Goal: Check status: Check status

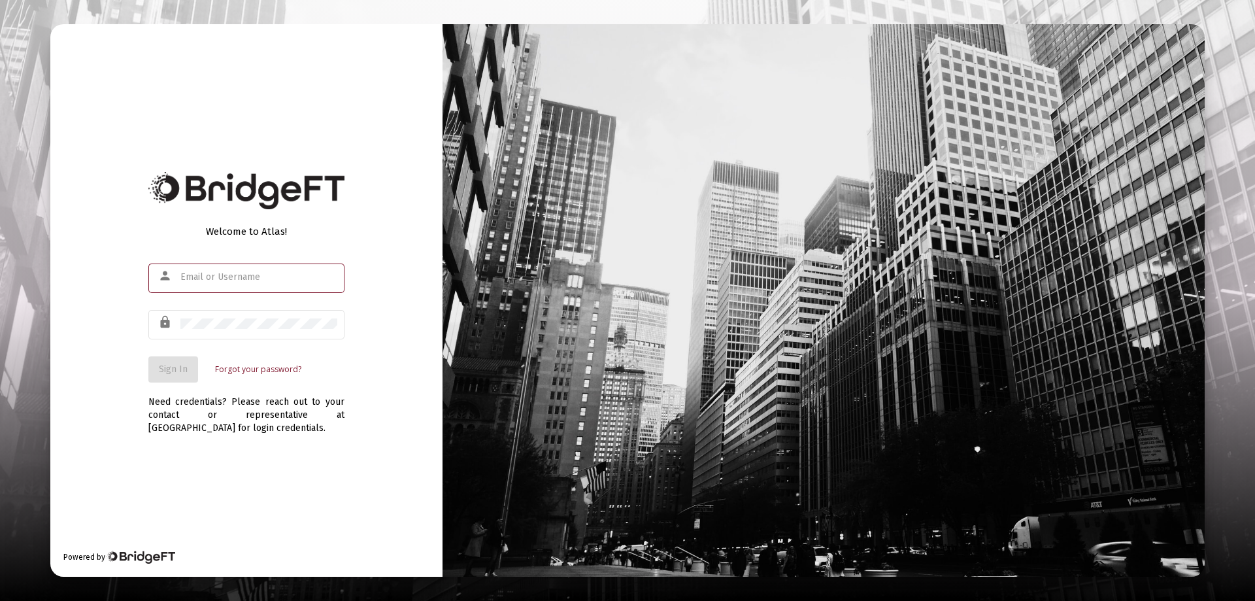
click at [206, 273] on input "text" at bounding box center [258, 277] width 157 height 10
type input "[PERSON_NAME][EMAIL_ADDRESS][DOMAIN_NAME]"
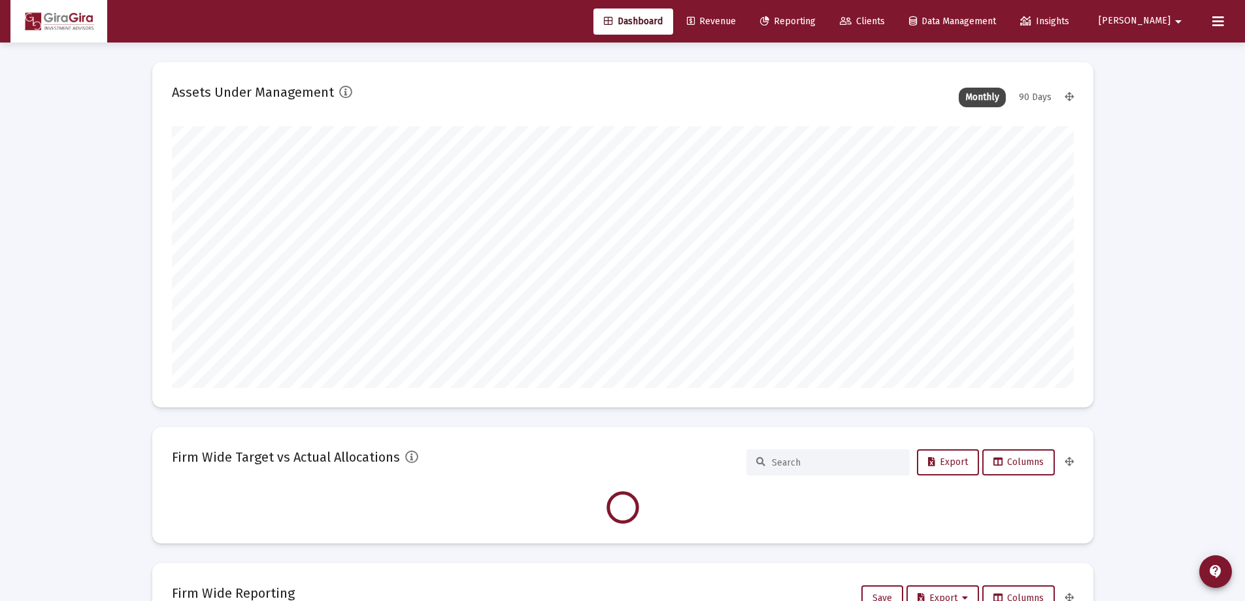
scroll to position [261, 486]
type input "[DATE]"
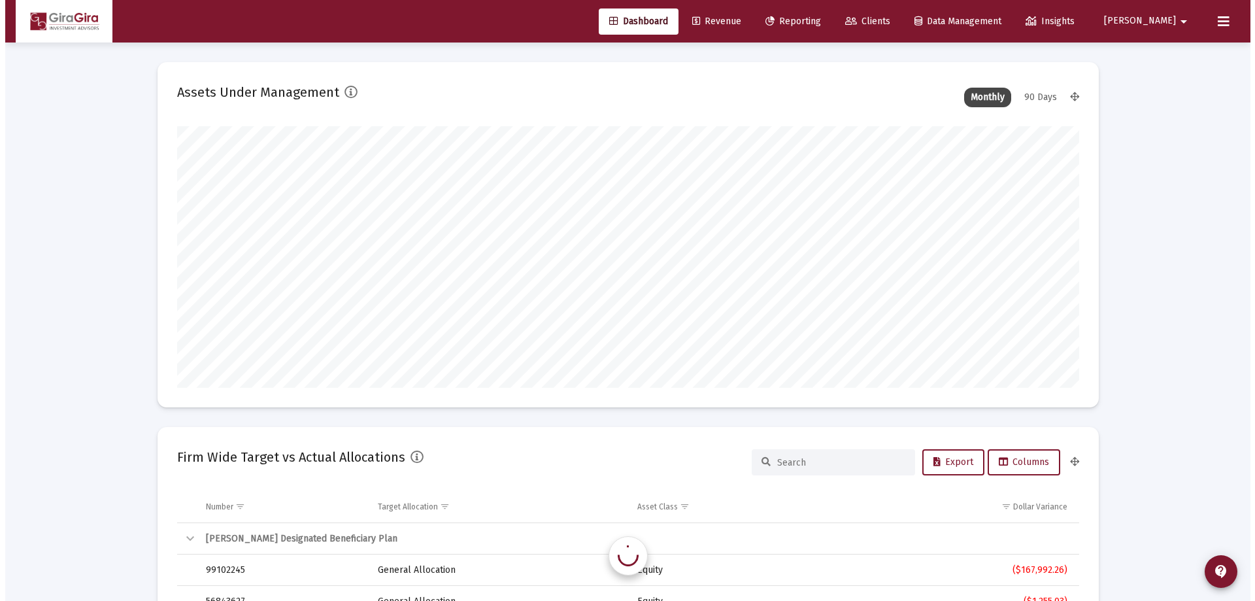
scroll to position [261, 422]
click at [816, 18] on span "Reporting" at bounding box center [788, 21] width 56 height 11
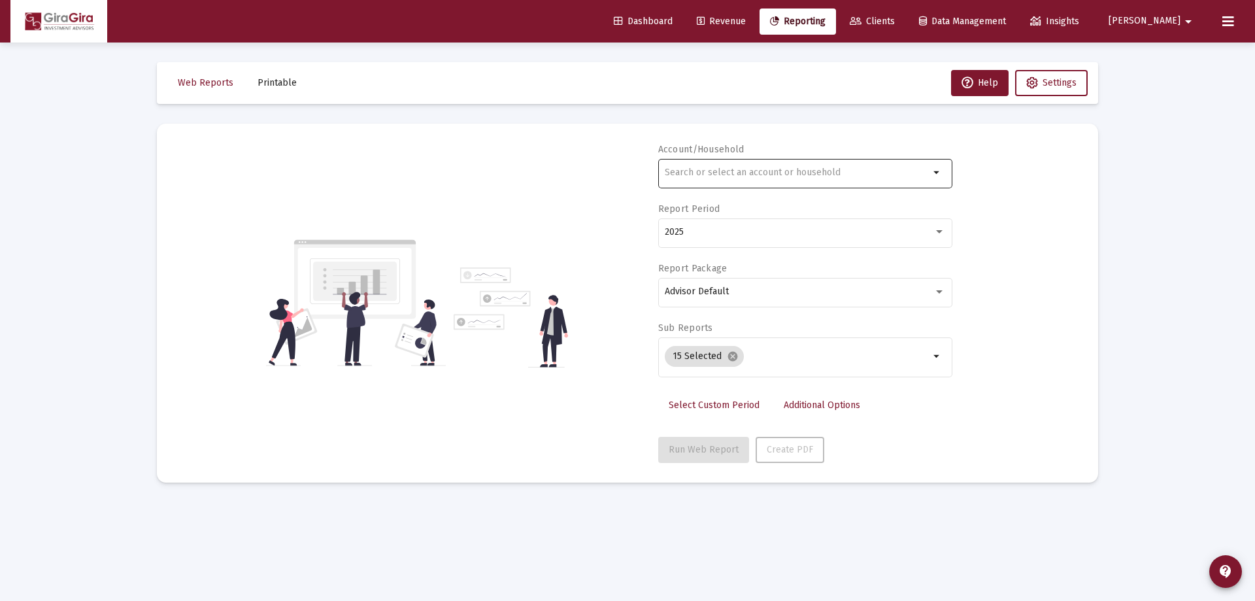
click at [689, 170] on input "text" at bounding box center [797, 172] width 265 height 10
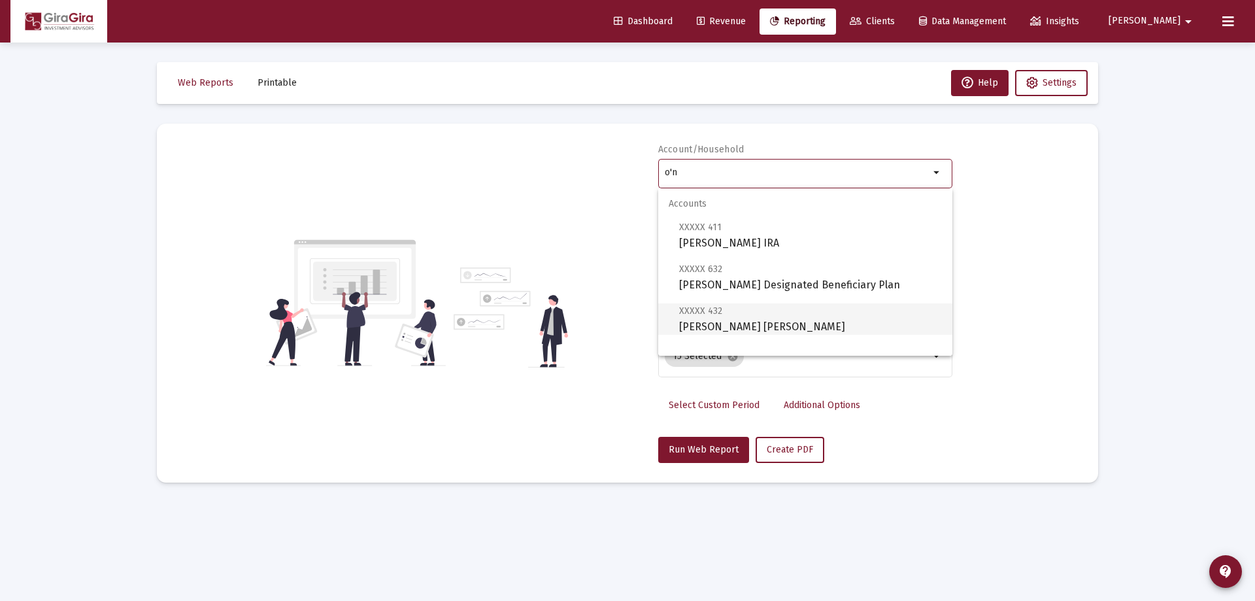
click at [708, 324] on span "XXXXX 432 [PERSON_NAME] [PERSON_NAME]" at bounding box center [810, 319] width 263 height 32
type input "[PERSON_NAME] [PERSON_NAME]"
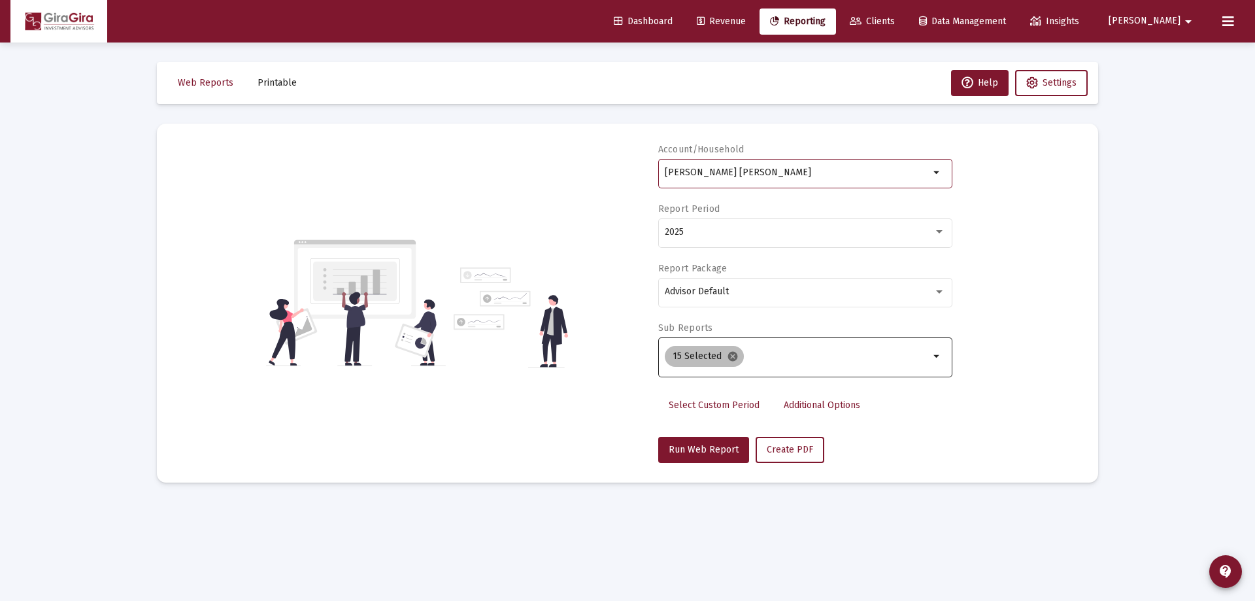
click at [731, 356] on mat-icon "cancel" at bounding box center [733, 356] width 12 height 12
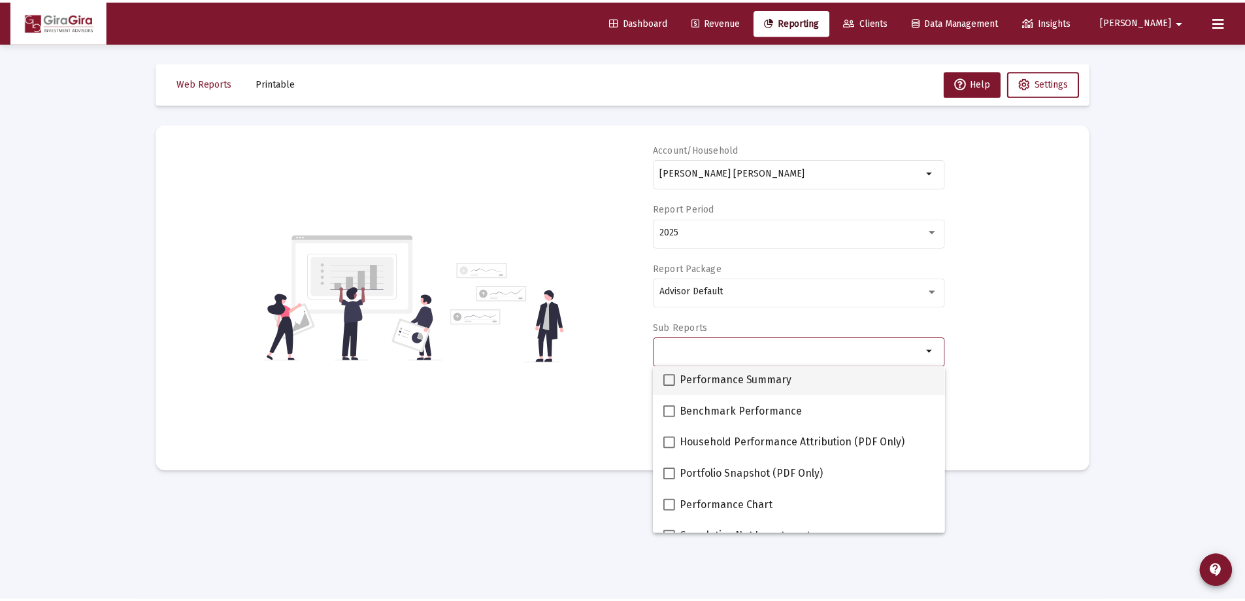
scroll to position [131, 0]
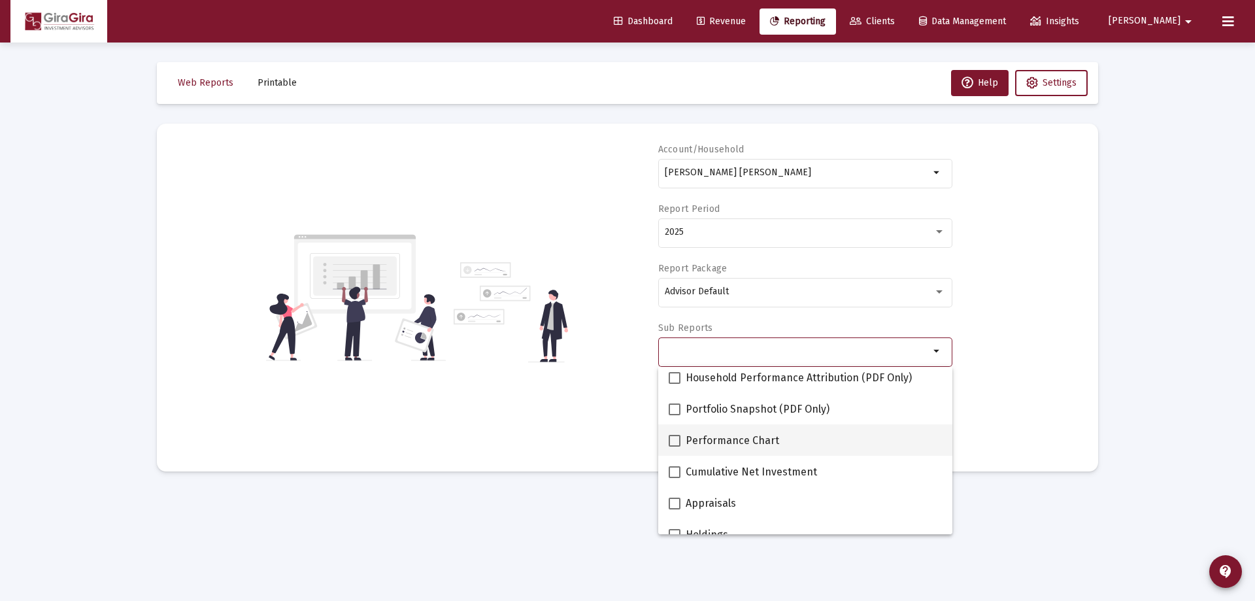
click at [678, 438] on span at bounding box center [675, 441] width 12 height 12
click at [675, 446] on input "Performance Chart" at bounding box center [674, 446] width 1 height 1
checkbox input "true"
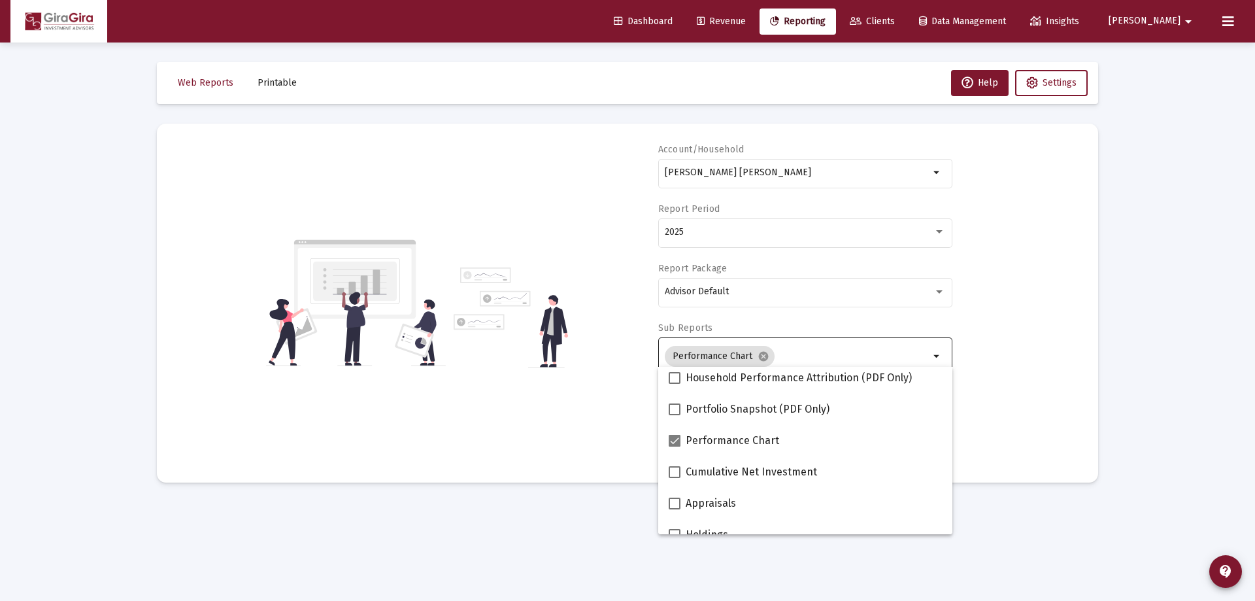
click at [1045, 360] on div "Account/Household [PERSON_NAME] [PERSON_NAME] arrow_drop_down Report Period 202…" at bounding box center [627, 303] width 902 height 320
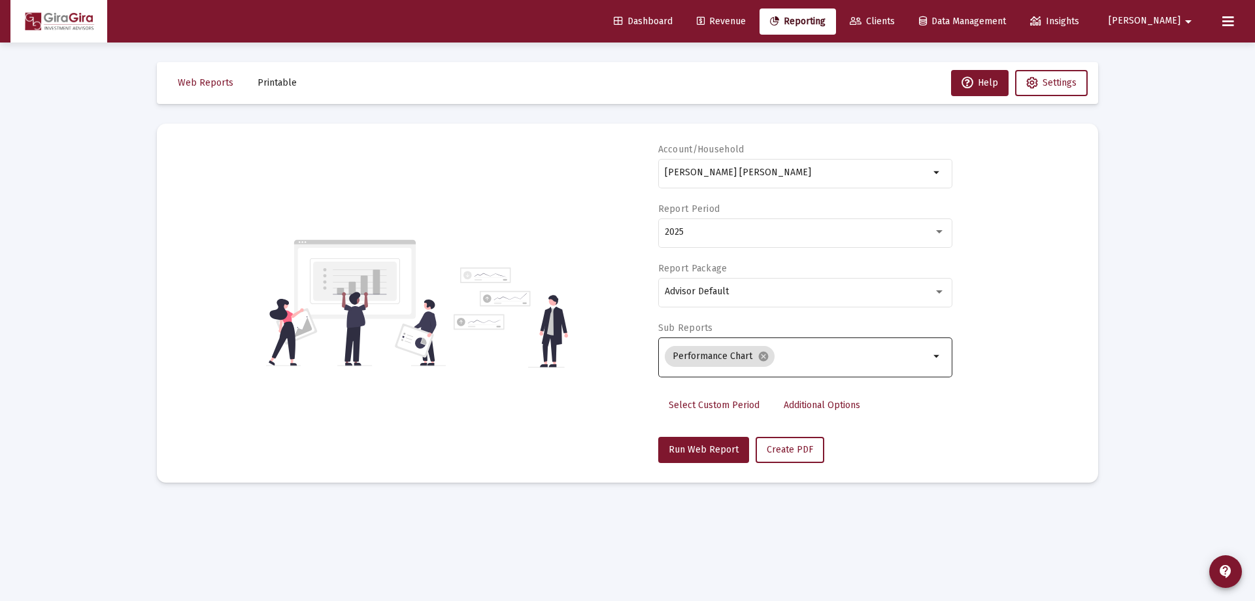
click at [818, 404] on span "Additional Options" at bounding box center [822, 404] width 76 height 11
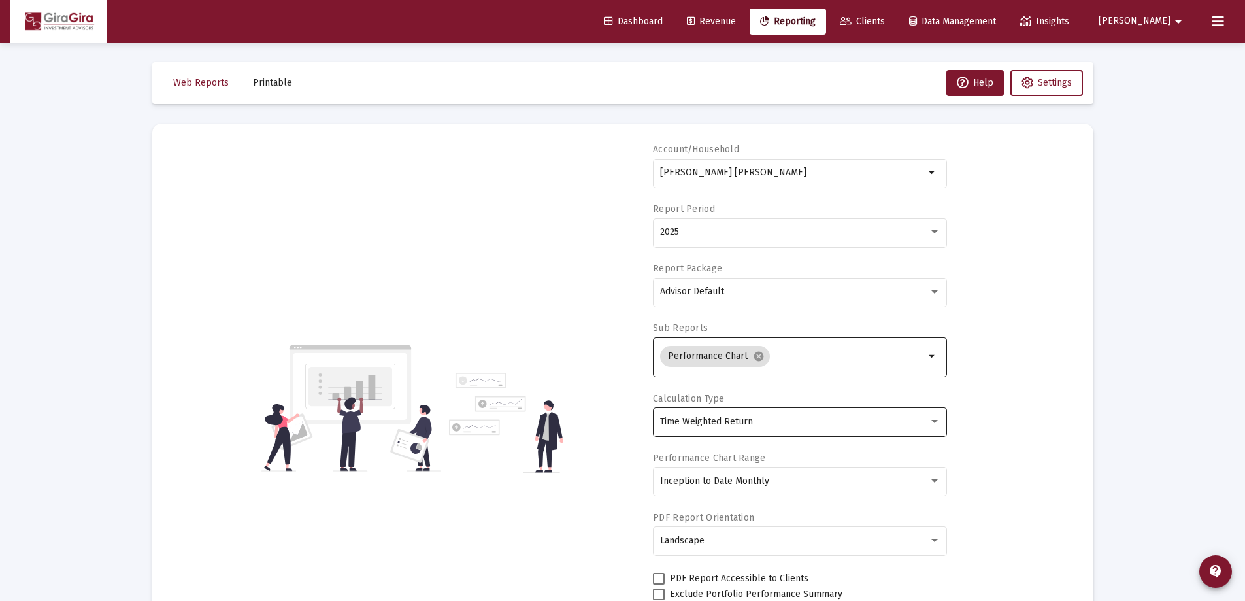
click at [741, 418] on span "Time Weighted Return" at bounding box center [706, 421] width 93 height 11
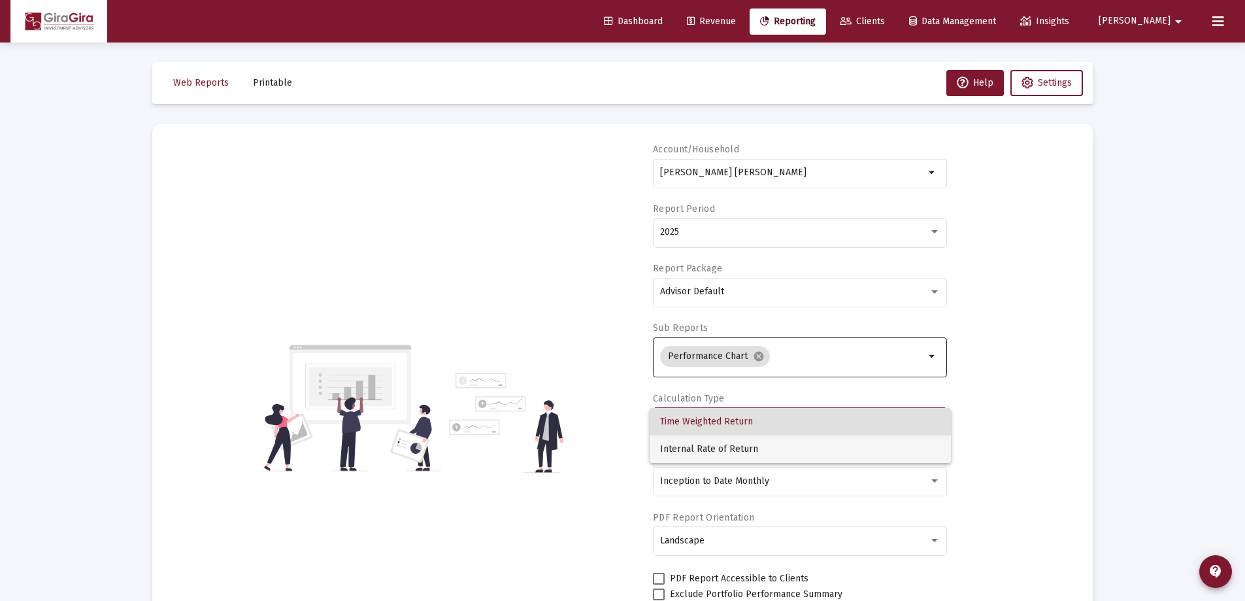
click at [726, 446] on span "Internal Rate of Return" at bounding box center [800, 448] width 280 height 27
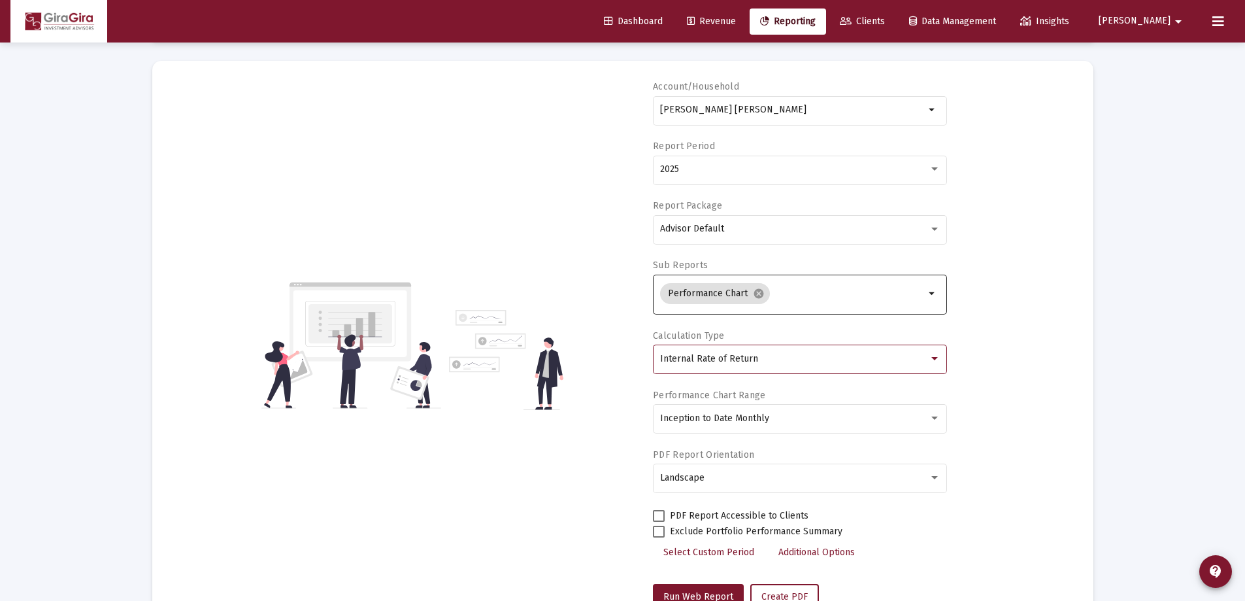
scroll to position [111, 0]
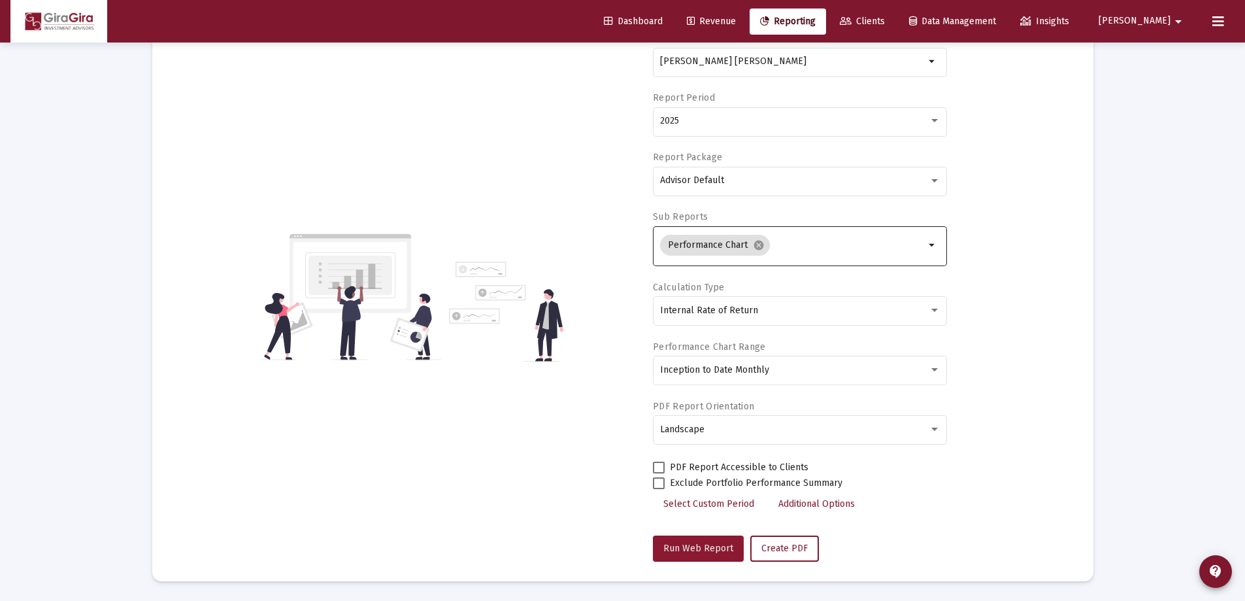
click at [689, 550] on span "Run Web Report" at bounding box center [698, 548] width 70 height 11
select select "View all"
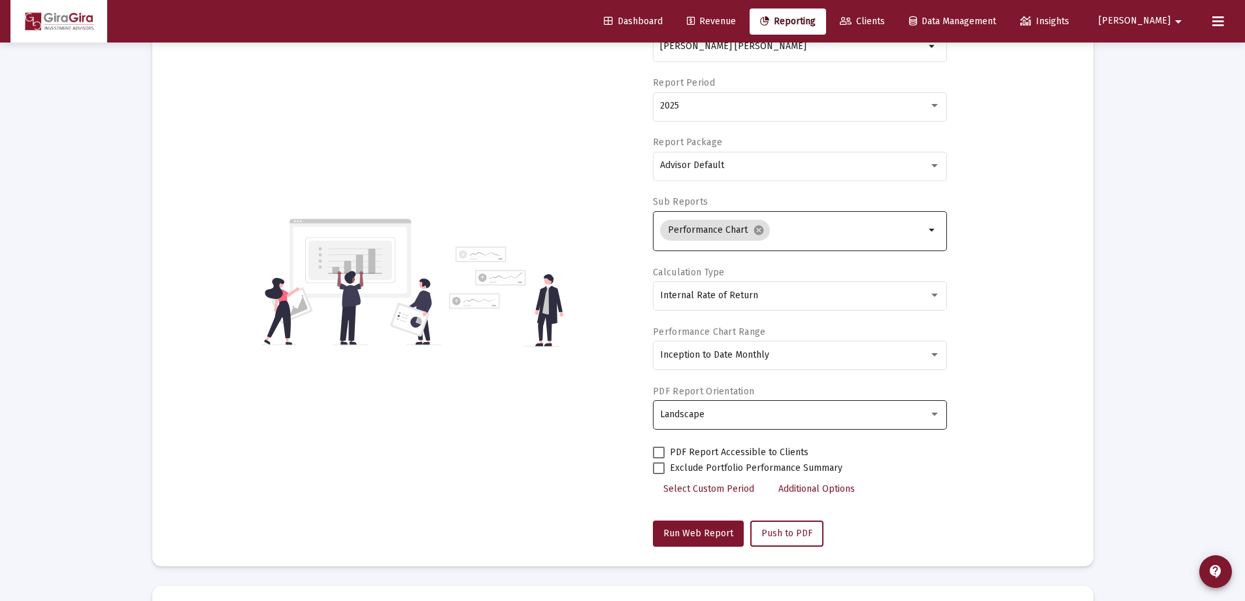
scroll to position [0, 0]
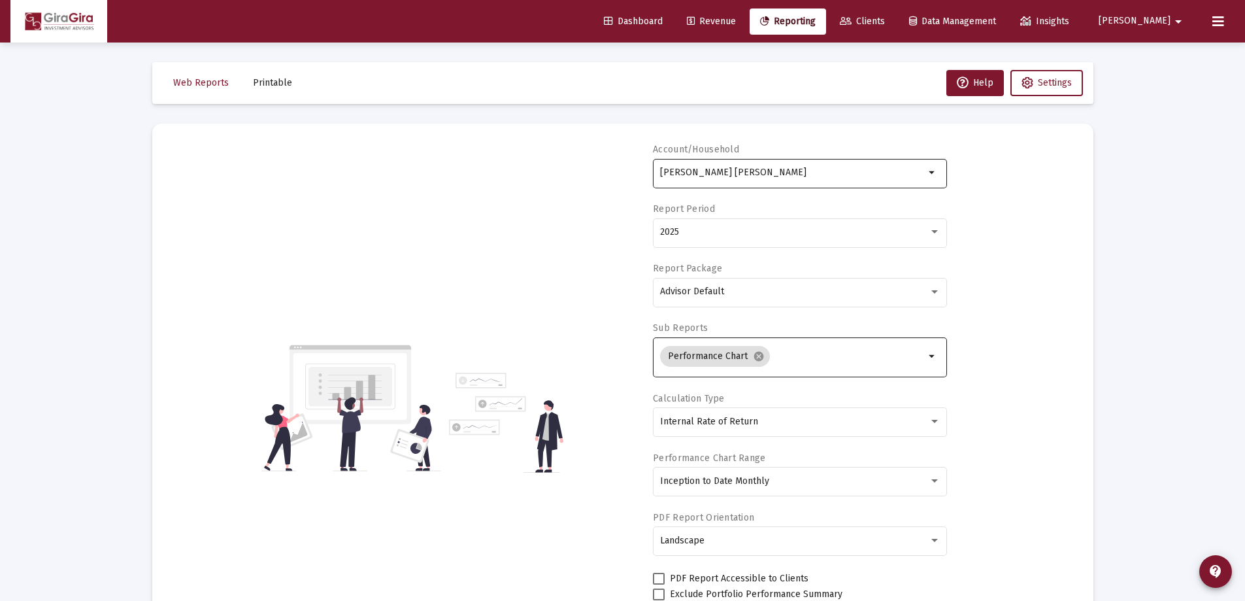
click at [696, 172] on input "[PERSON_NAME] [PERSON_NAME]" at bounding box center [792, 172] width 265 height 10
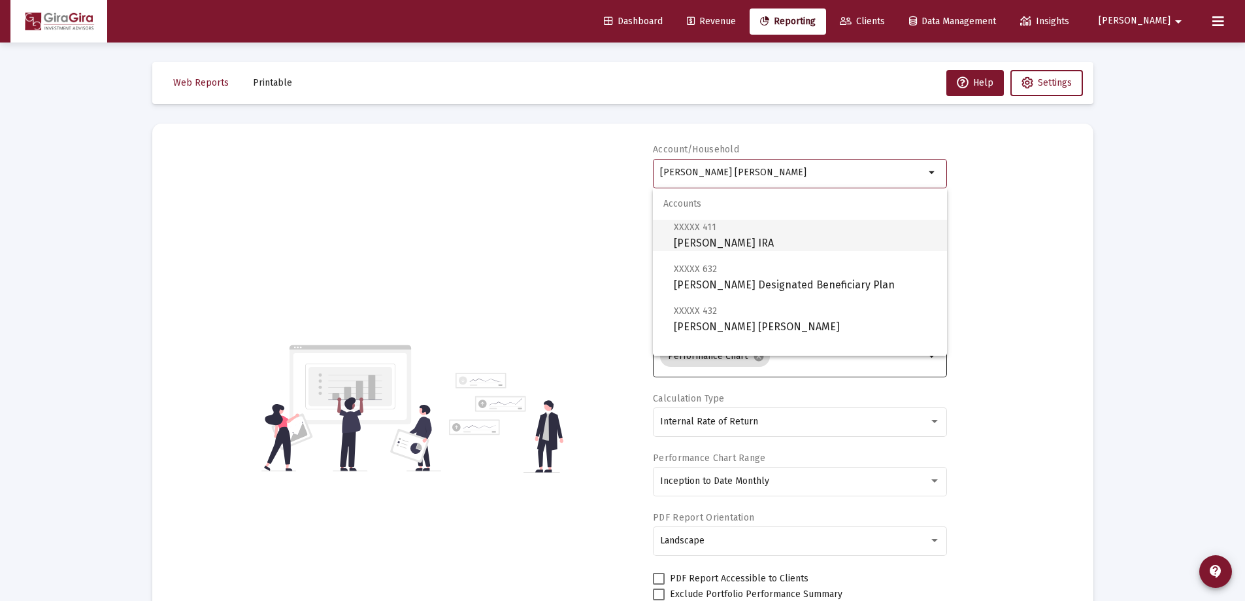
click at [774, 234] on span "XXXXX 411 [PERSON_NAME] IRA" at bounding box center [805, 235] width 263 height 32
type input "[PERSON_NAME] IRA"
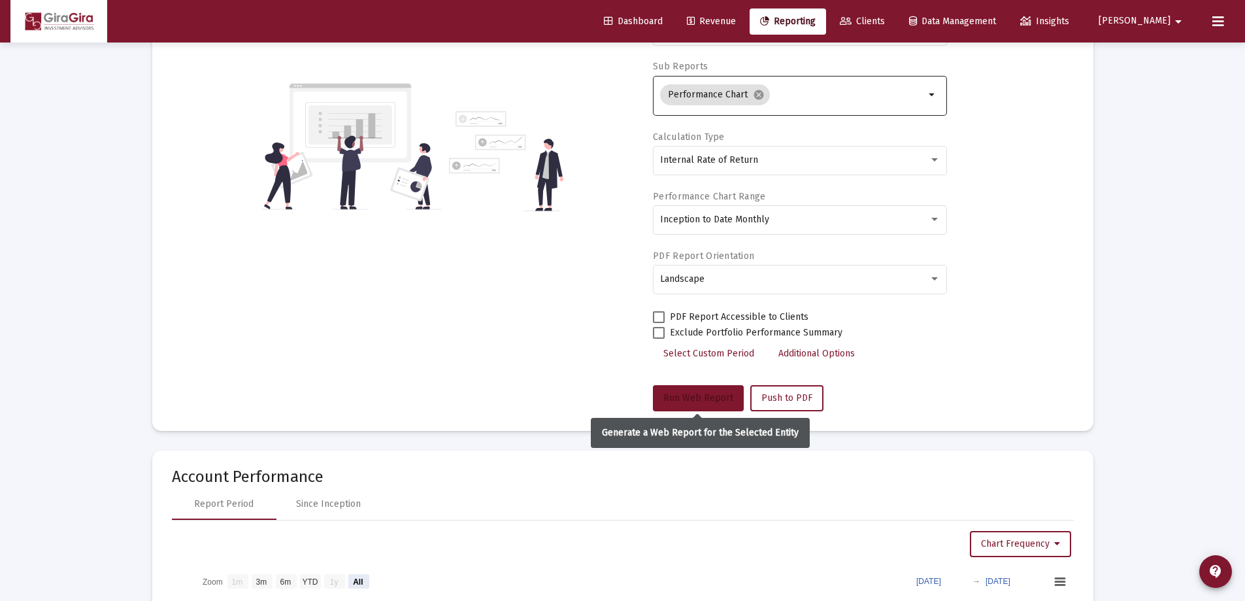
click at [693, 394] on span "Run Web Report" at bounding box center [698, 397] width 70 height 11
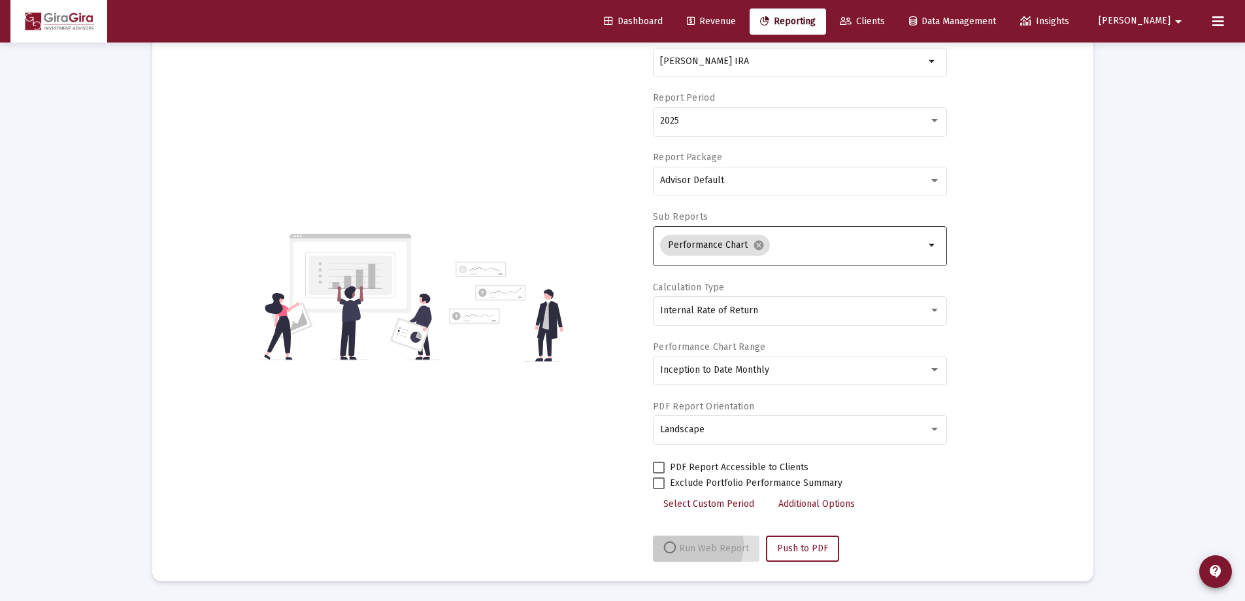
scroll to position [111, 0]
select select "View all"
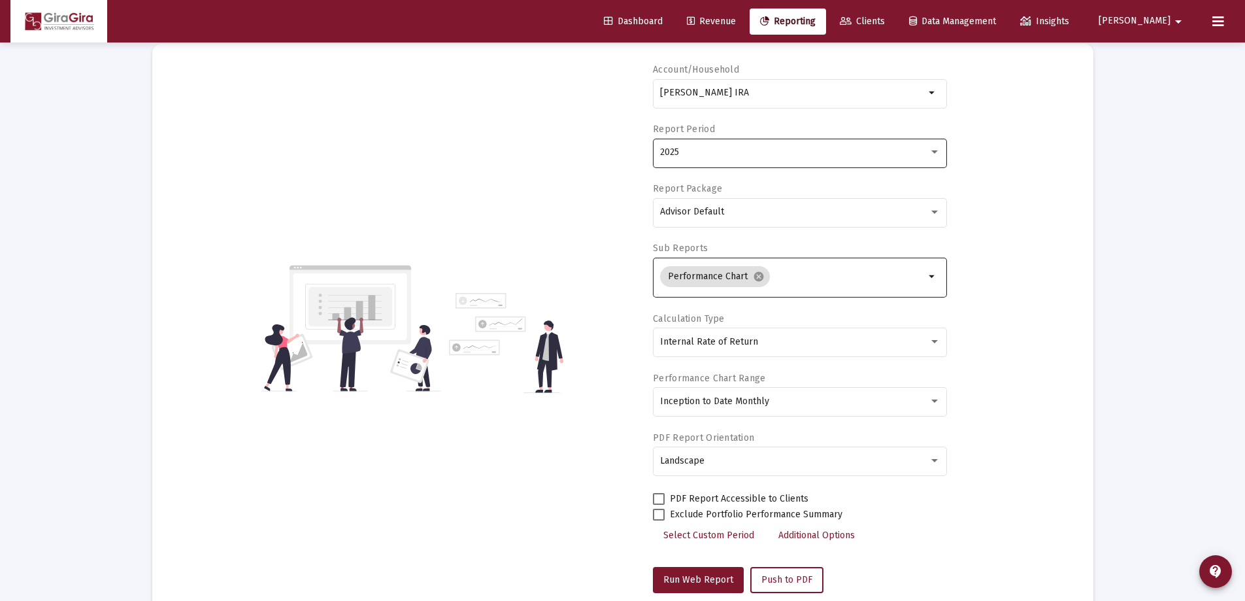
scroll to position [0, 0]
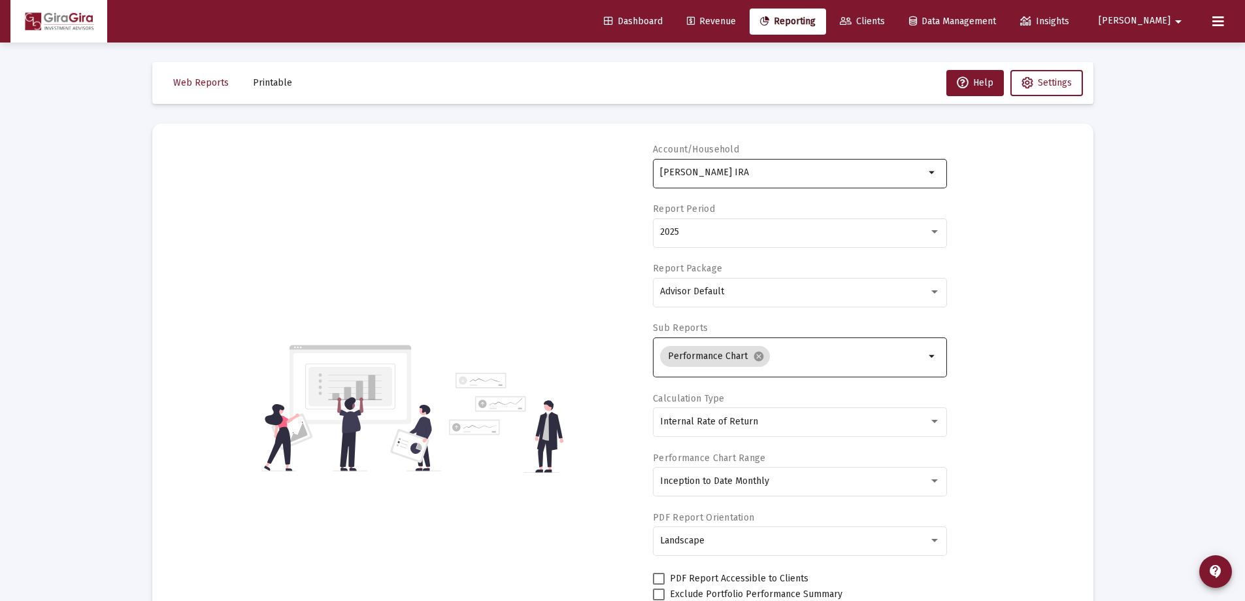
click at [724, 171] on input "[PERSON_NAME] IRA" at bounding box center [792, 172] width 265 height 10
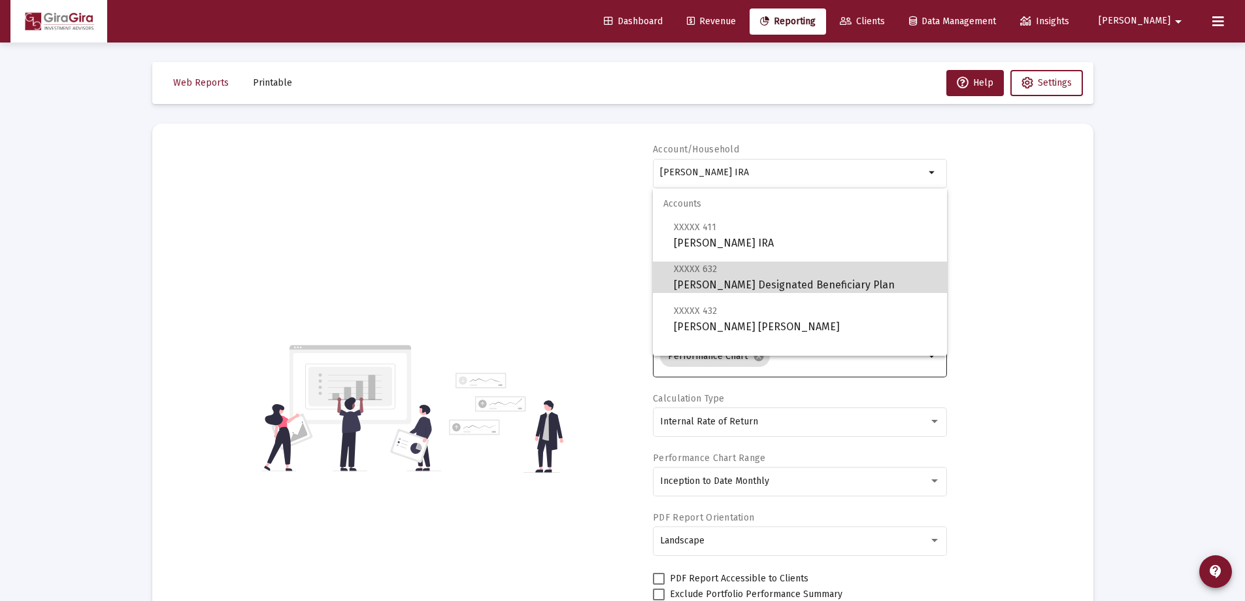
click at [827, 277] on span "XXXXX 632 [PERSON_NAME] Designated Beneficiary Plan" at bounding box center [805, 277] width 263 height 32
type input "[PERSON_NAME] Designated Beneficiary Plan"
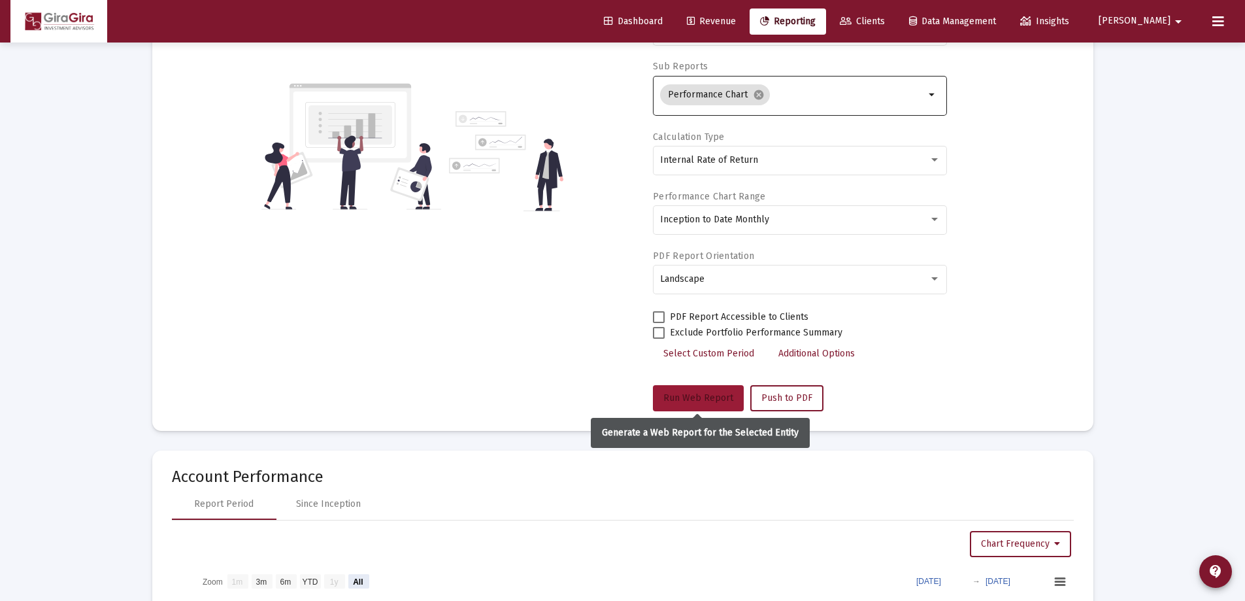
click at [704, 396] on span "Run Web Report" at bounding box center [698, 397] width 70 height 11
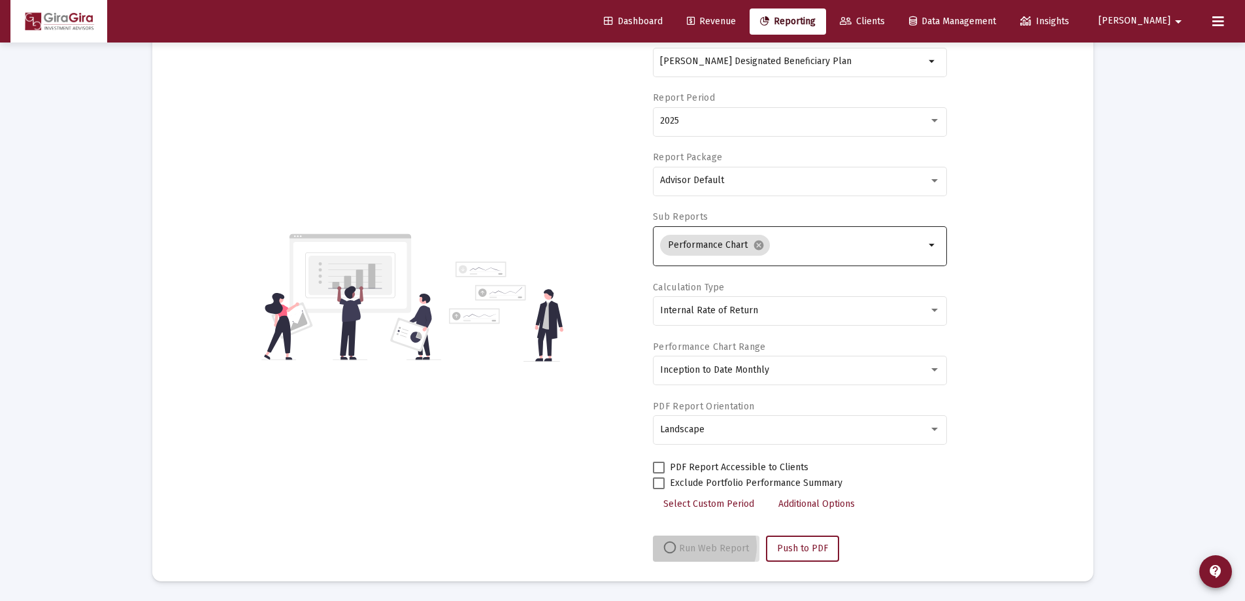
scroll to position [111, 0]
select select "View all"
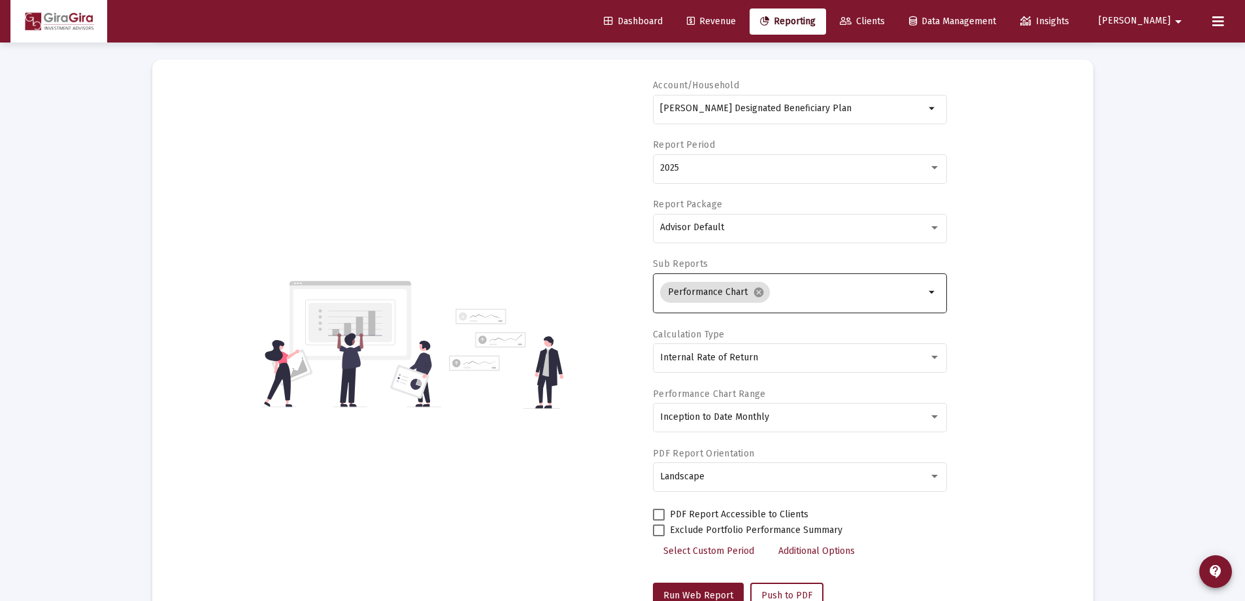
scroll to position [0, 0]
